Goal: Task Accomplishment & Management: Use online tool/utility

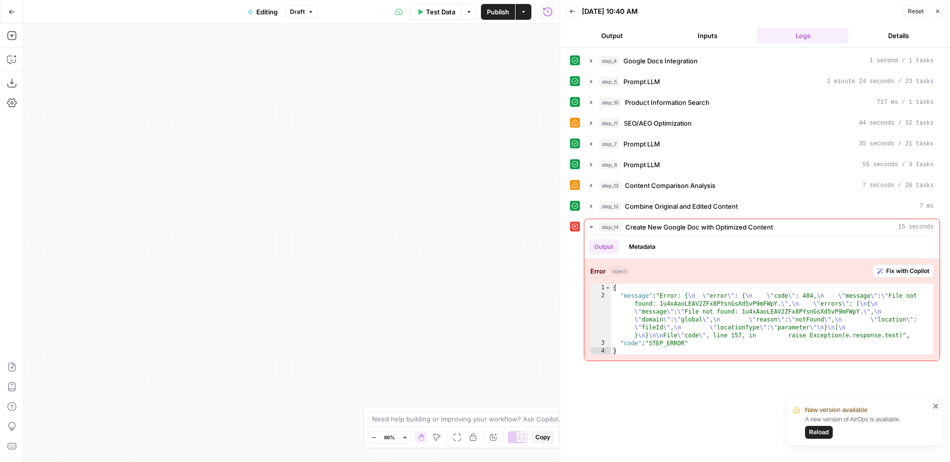
drag, startPoint x: 451, startPoint y: 195, endPoint x: 459, endPoint y: 119, distance: 77.1
click at [471, 118] on div "Workflow Input Settings Inputs Integration Google Docs Integration Step 4 Outpu…" at bounding box center [292, 243] width 536 height 438
drag, startPoint x: 417, startPoint y: 179, endPoint x: 475, endPoint y: 64, distance: 128.6
click at [514, 50] on div "Workflow Input Settings Inputs Integration Google Docs Integration Step 4 Outpu…" at bounding box center [292, 243] width 536 height 438
drag, startPoint x: 262, startPoint y: 206, endPoint x: 401, endPoint y: 59, distance: 203.0
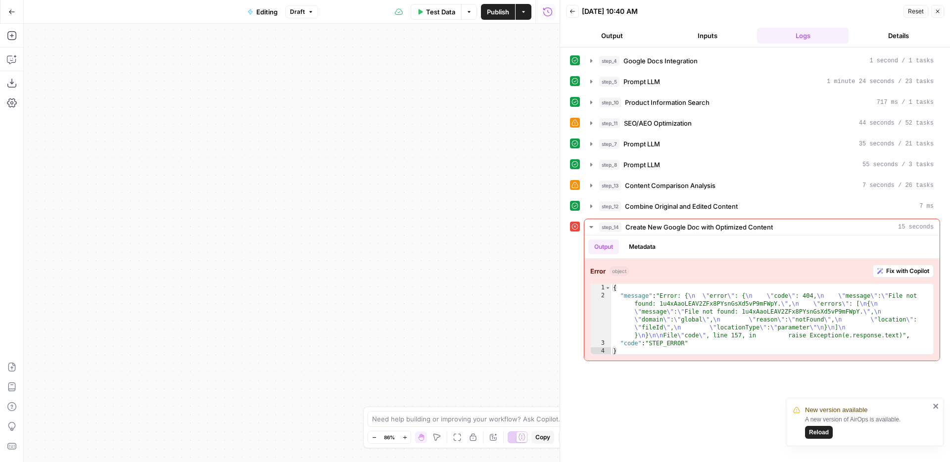
click at [402, 40] on div "Workflow Input Settings Inputs Integration Google Docs Integration Step 4 Outpu…" at bounding box center [292, 243] width 536 height 438
drag, startPoint x: 412, startPoint y: 236, endPoint x: 393, endPoint y: 9, distance: 227.4
click at [393, 1] on div "**********" at bounding box center [280, 231] width 560 height 462
click at [404, 437] on icon "button" at bounding box center [404, 437] width 3 height 3
click at [404, 437] on icon "button" at bounding box center [404, 437] width 5 height 5
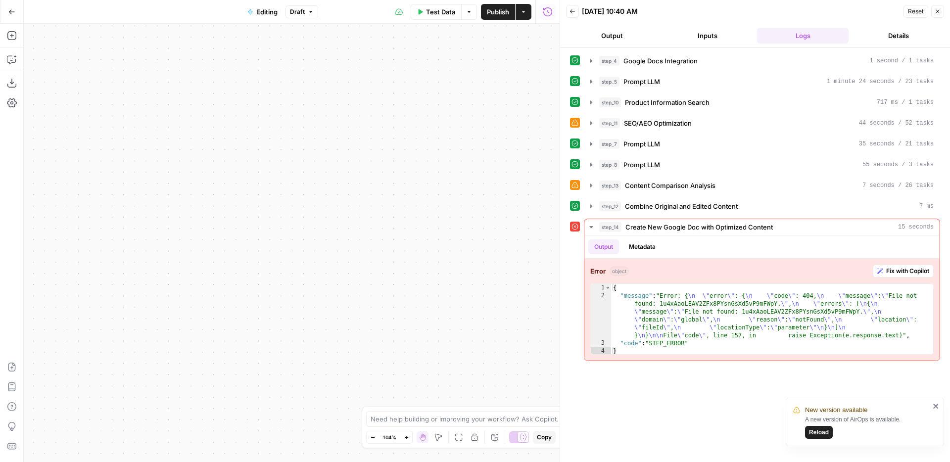
click at [404, 437] on icon "button" at bounding box center [406, 437] width 5 height 5
click at [372, 436] on icon "button" at bounding box center [372, 437] width 5 height 5
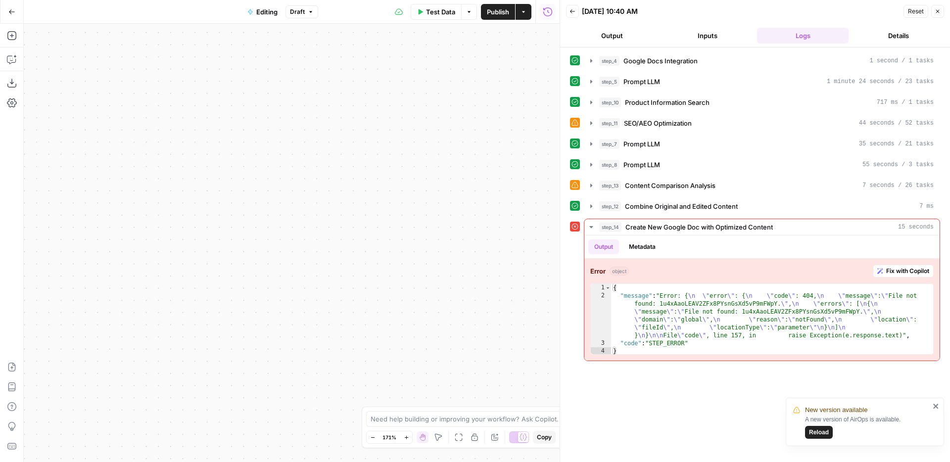
click at [372, 436] on icon "button" at bounding box center [372, 437] width 5 height 5
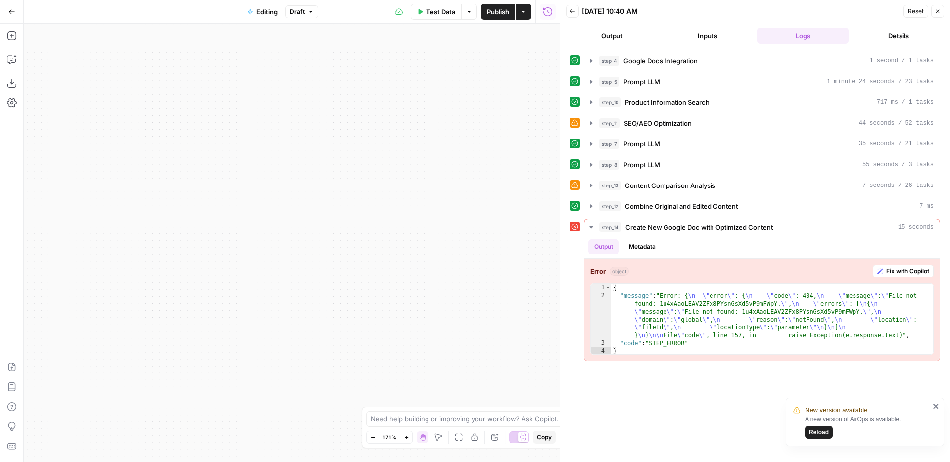
click at [372, 436] on icon "button" at bounding box center [372, 437] width 5 height 5
click at [372, 436] on icon "button" at bounding box center [374, 437] width 5 height 5
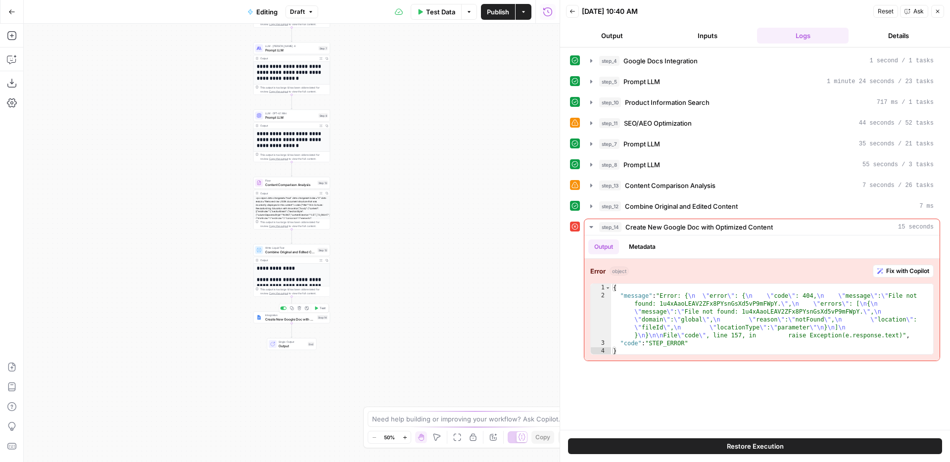
click at [298, 319] on span "Create New Google Doc with Optimized Content" at bounding box center [290, 319] width 50 height 5
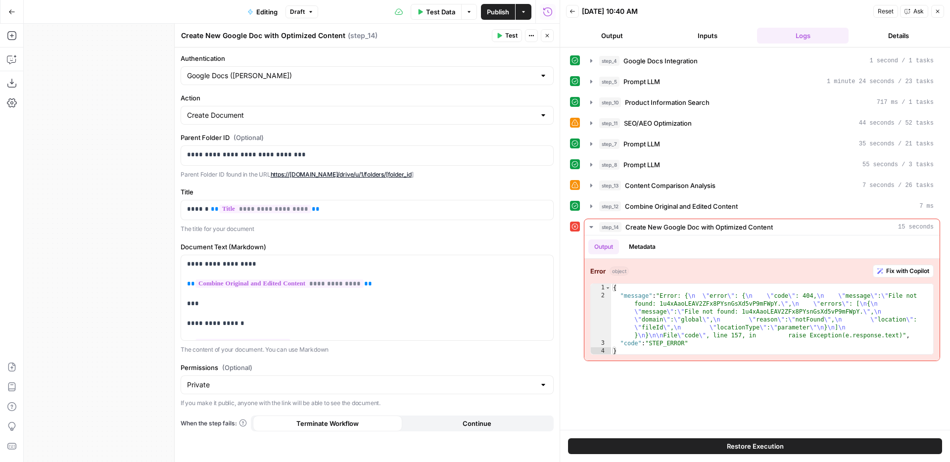
click at [319, 186] on div "**********" at bounding box center [367, 255] width 385 height 415
click at [220, 139] on label "Parent Folder ID (Optional)" at bounding box center [367, 138] width 373 height 10
click at [910, 270] on span "Fix with Copilot" at bounding box center [907, 271] width 43 height 9
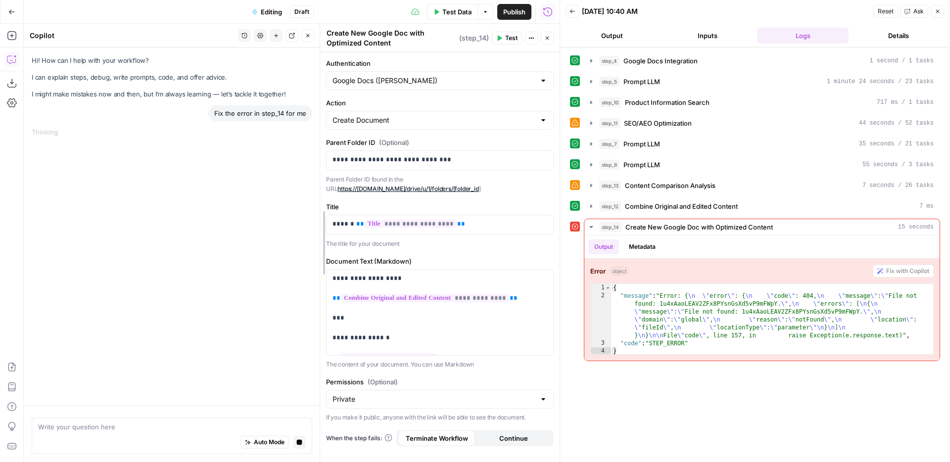
drag, startPoint x: 174, startPoint y: 116, endPoint x: 430, endPoint y: 179, distance: 263.8
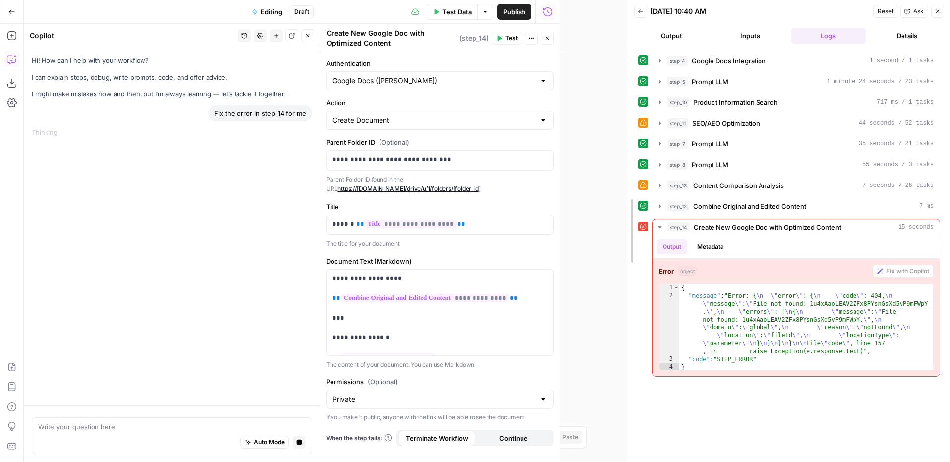
drag, startPoint x: 559, startPoint y: 141, endPoint x: 599, endPoint y: 138, distance: 40.2
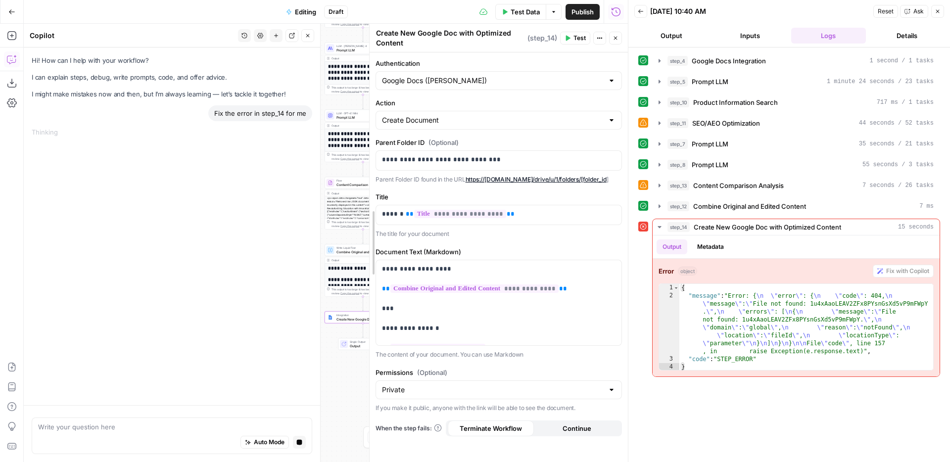
drag, startPoint x: 391, startPoint y: 132, endPoint x: 373, endPoint y: 130, distance: 18.9
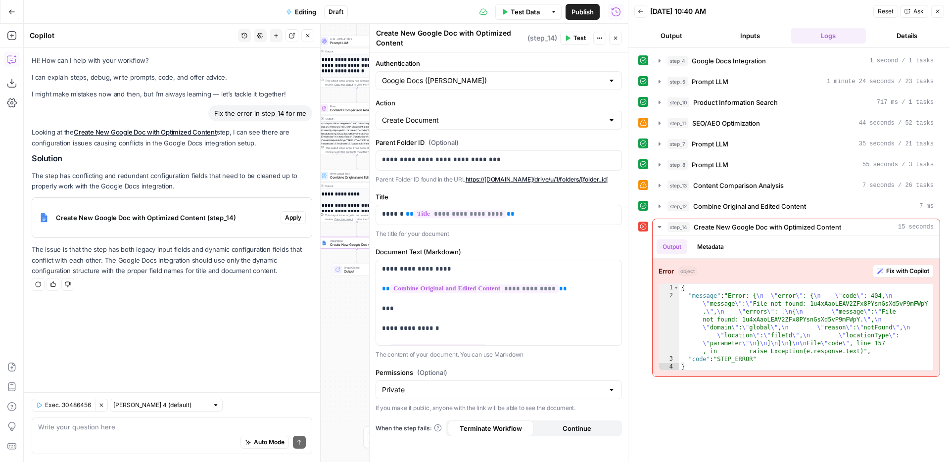
click at [166, 227] on div "Create New Google Doc with Optimized Content (step_14)" at bounding box center [156, 218] width 248 height 40
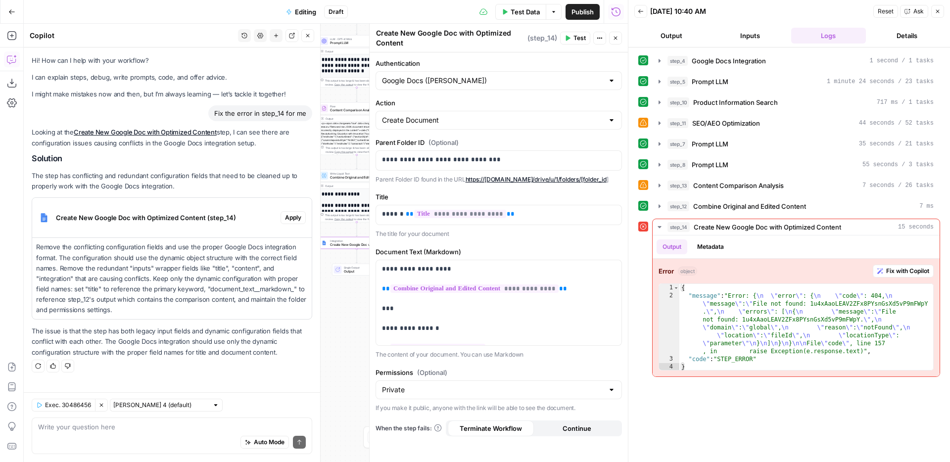
click at [294, 219] on span "Apply" at bounding box center [293, 217] width 16 height 9
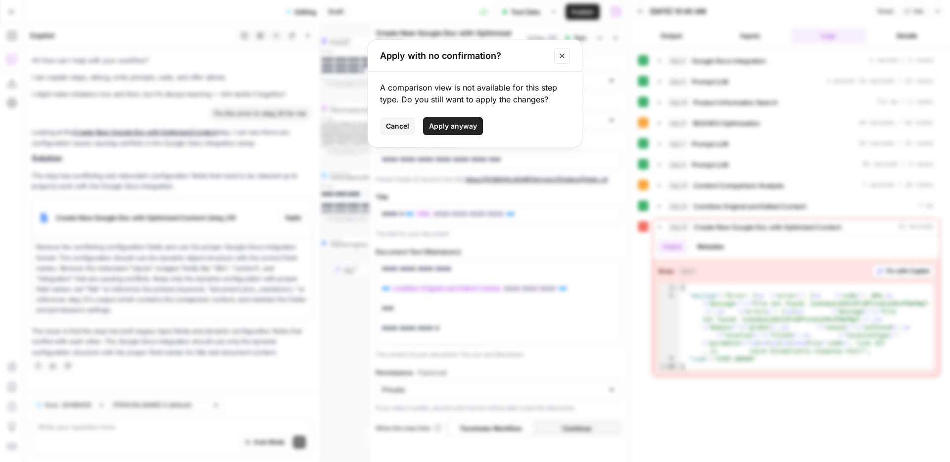
click at [446, 123] on span "Apply anyway" at bounding box center [453, 126] width 48 height 10
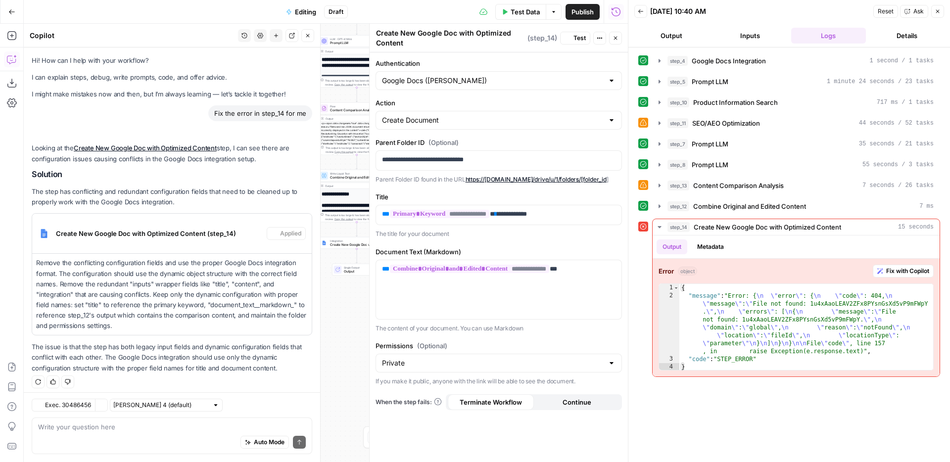
scroll to position [5, 0]
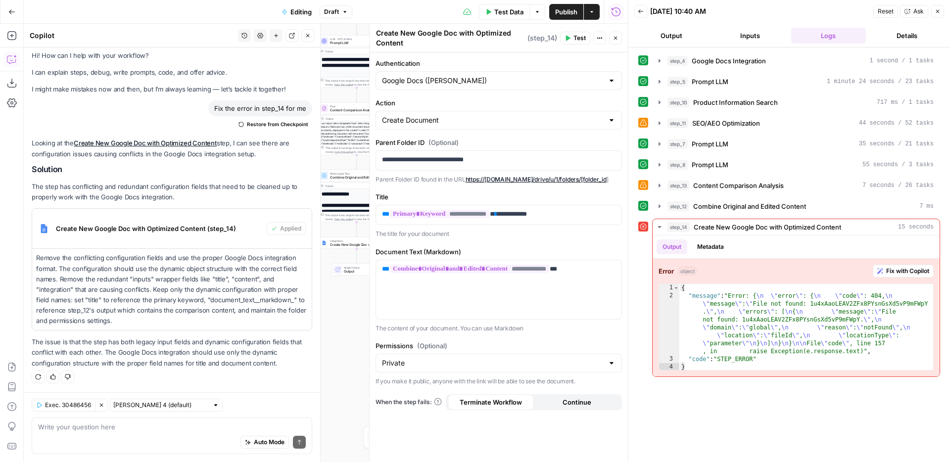
click at [313, 38] on button "Close" at bounding box center [307, 35] width 13 height 13
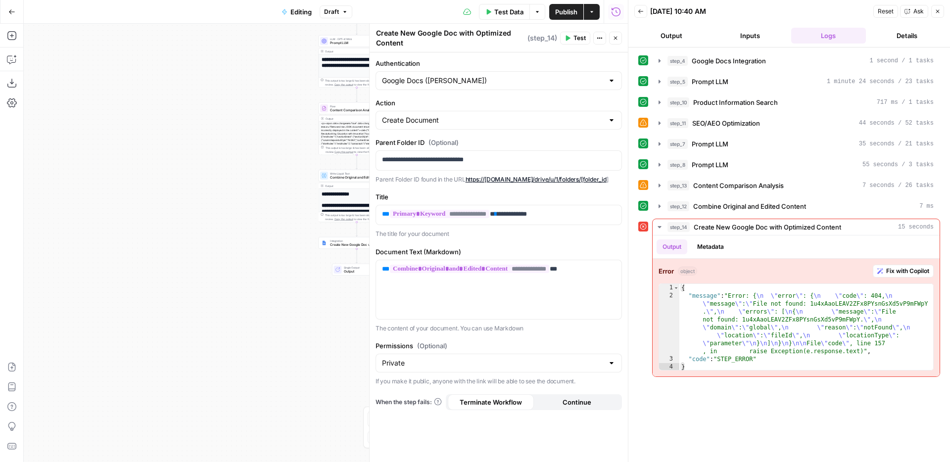
click at [937, 10] on icon "button" at bounding box center [938, 11] width 6 height 6
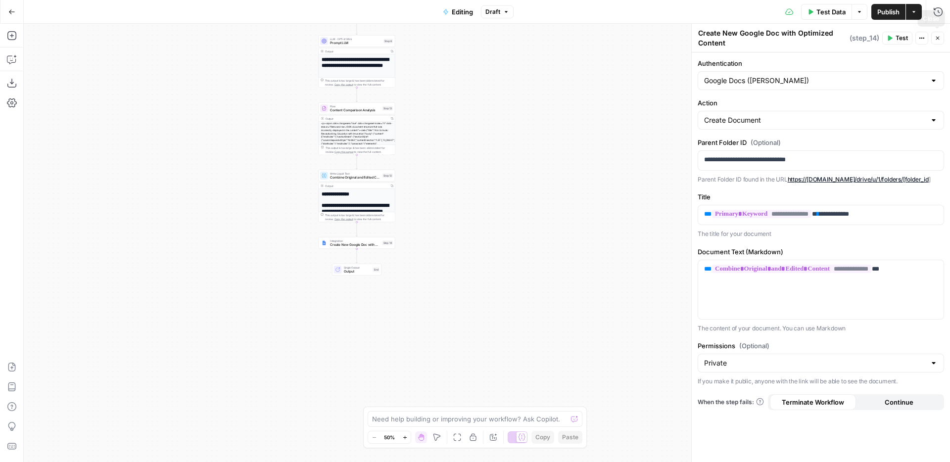
drag, startPoint x: 933, startPoint y: 37, endPoint x: 818, endPoint y: 46, distance: 116.1
click at [932, 37] on button "Close" at bounding box center [937, 38] width 13 height 13
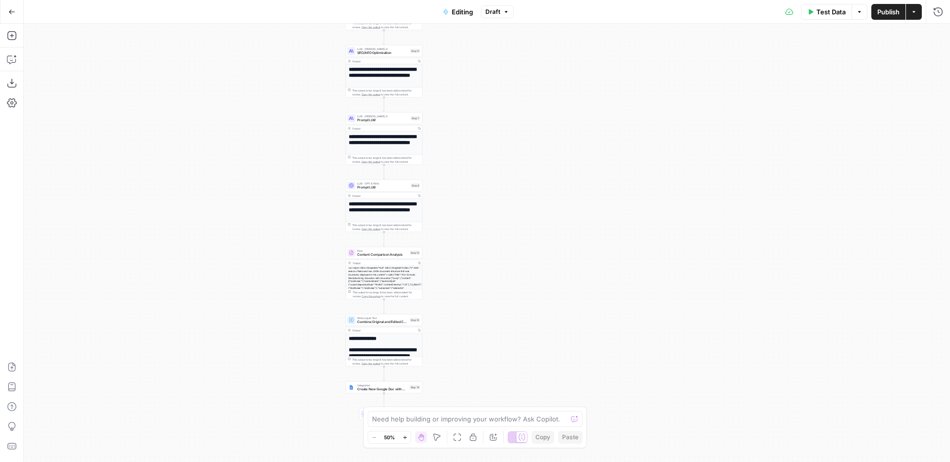
drag, startPoint x: 424, startPoint y: 57, endPoint x: 467, endPoint y: 269, distance: 216.1
click at [462, 275] on div "Workflow Input Settings Inputs Integration Google Docs Integration Step 4 Outpu…" at bounding box center [487, 243] width 926 height 438
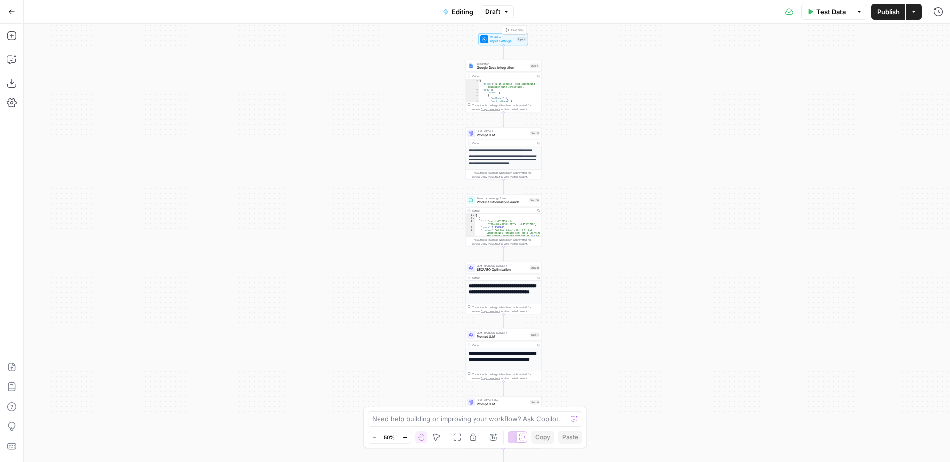
click at [493, 39] on span "Input Settings" at bounding box center [502, 41] width 25 height 5
click at [833, 14] on span "Test Data" at bounding box center [831, 12] width 29 height 10
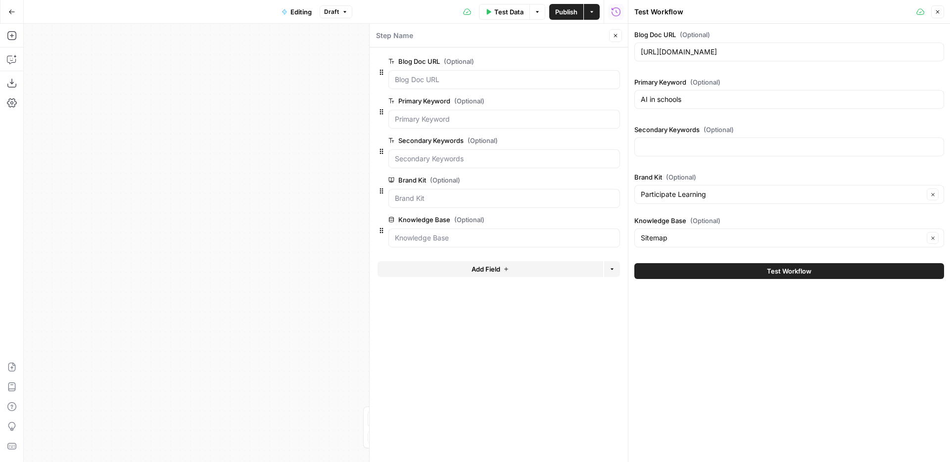
click at [785, 271] on span "Test Workflow" at bounding box center [789, 271] width 45 height 10
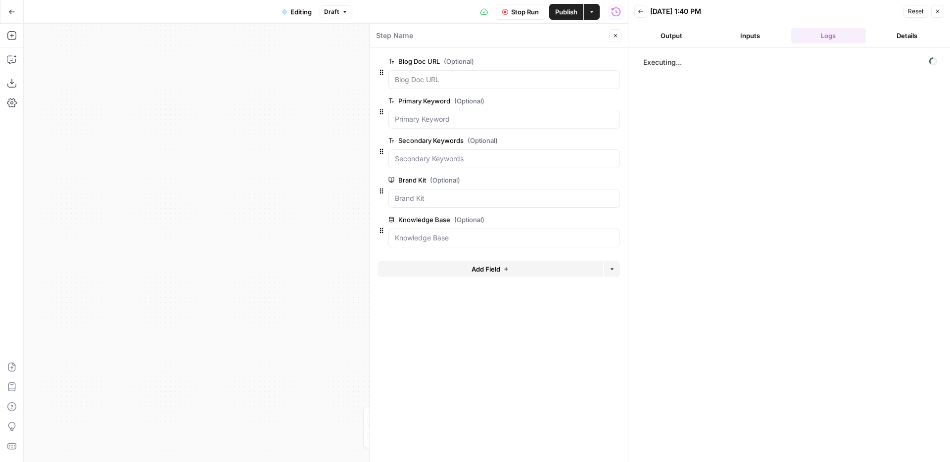
click at [613, 35] on icon "button" at bounding box center [616, 36] width 6 height 6
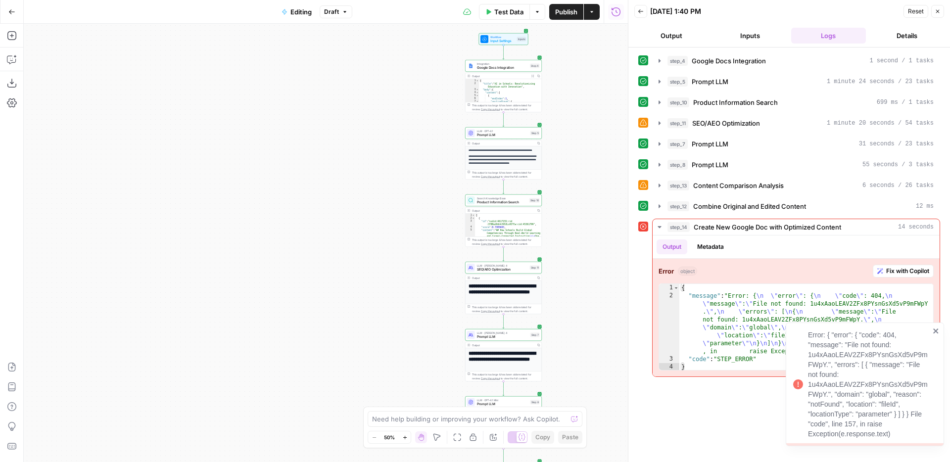
click at [935, 331] on icon "close" at bounding box center [935, 331] width 5 height 5
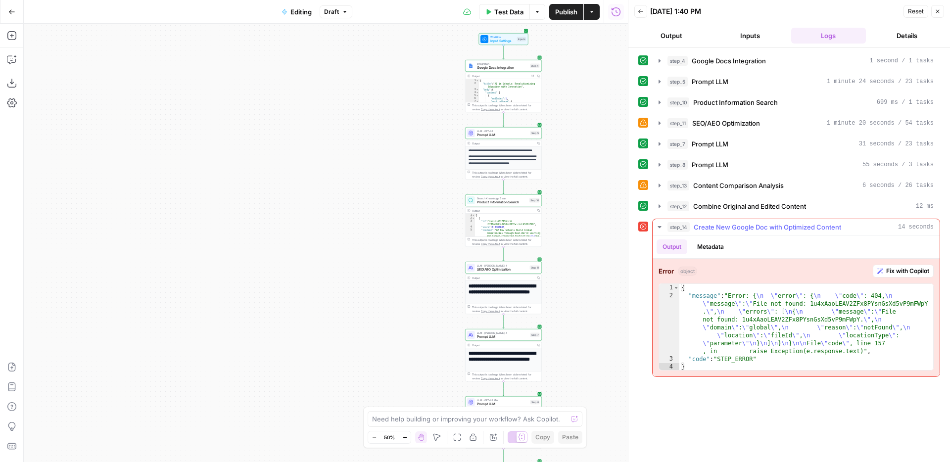
click at [903, 271] on span "Fix with Copilot" at bounding box center [907, 271] width 43 height 9
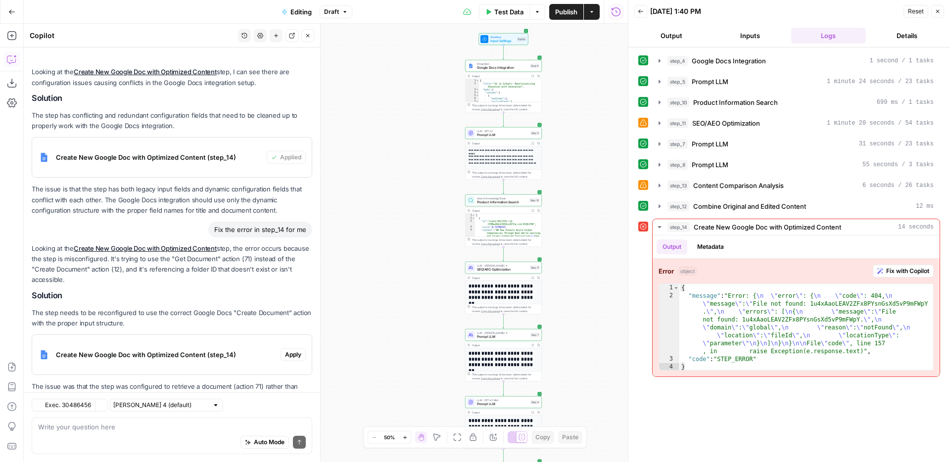
scroll to position [121, 0]
